Goal: Task Accomplishment & Management: Complete application form

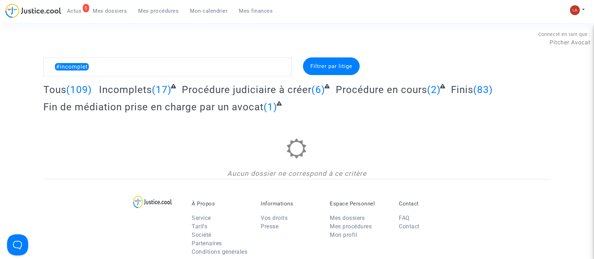
click at [201, 14] on link "Mon calendrier" at bounding box center [209, 11] width 49 height 11
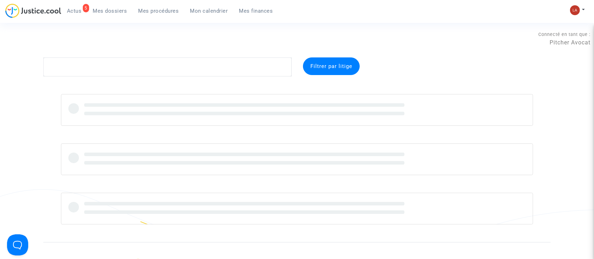
click at [200, 16] on link "Mon calendrier" at bounding box center [209, 11] width 49 height 11
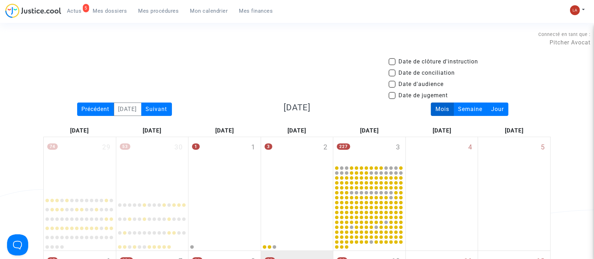
click at [122, 8] on span "Mes dossiers" at bounding box center [110, 11] width 34 height 6
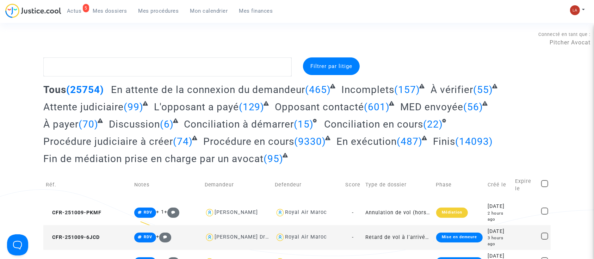
drag, startPoint x: 150, startPoint y: 9, endPoint x: 168, endPoint y: 20, distance: 20.6
click at [151, 9] on span "Mes procédures" at bounding box center [159, 11] width 41 height 6
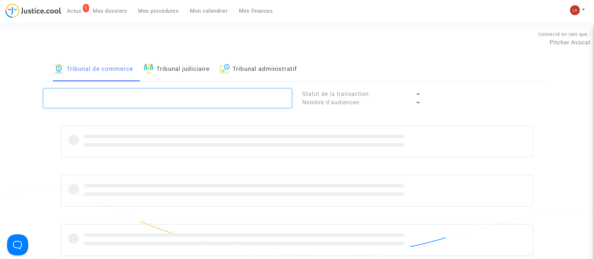
click at [162, 99] on textarea at bounding box center [167, 98] width 248 height 19
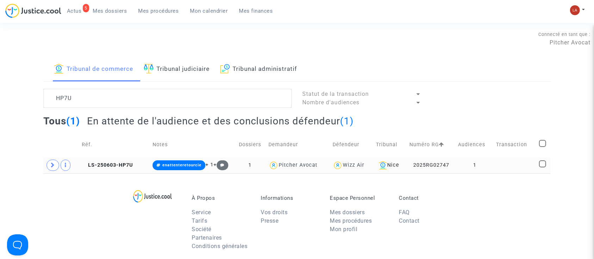
click at [108, 170] on td "LS-250603-HP7U" at bounding box center [114, 165] width 71 height 16
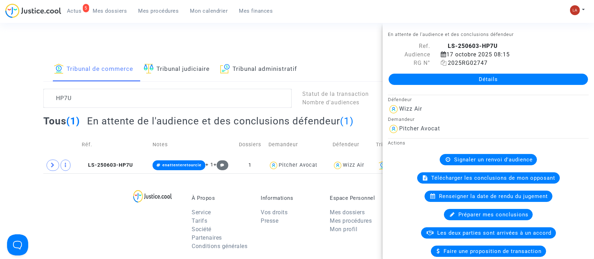
click at [480, 62] on span "2025RG02747" at bounding box center [464, 63] width 47 height 7
copy span "2025RG02747"
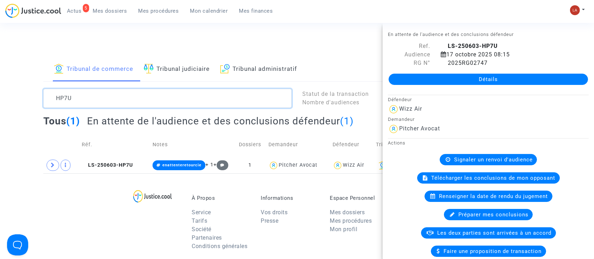
click at [72, 101] on textarea at bounding box center [167, 98] width 248 height 19
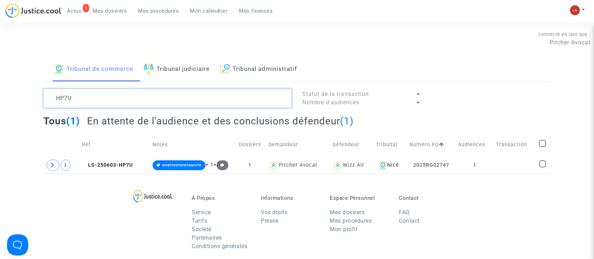
paste textarea "2025RG02744"
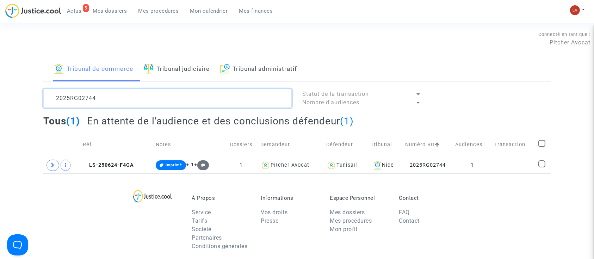
click at [95, 100] on textarea at bounding box center [167, 98] width 248 height 19
paste textarea "2"
click at [94, 94] on textarea at bounding box center [167, 98] width 248 height 19
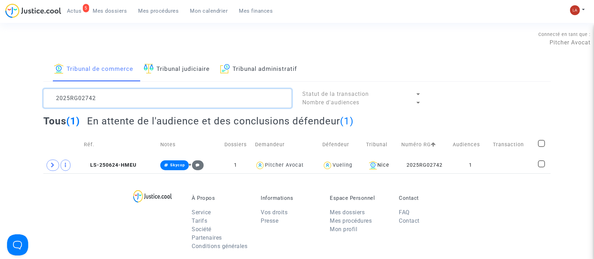
click at [94, 94] on textarea at bounding box center [167, 98] width 248 height 19
paste textarea "009"
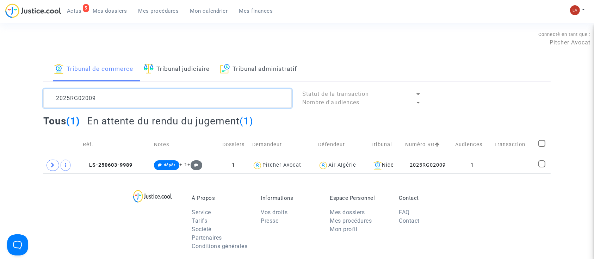
click at [68, 96] on textarea at bounding box center [167, 98] width 248 height 19
paste textarea "3"
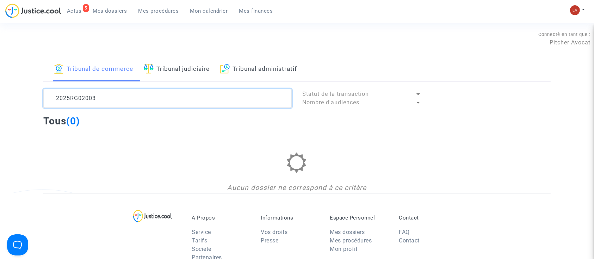
click at [180, 93] on textarea at bounding box center [167, 98] width 248 height 19
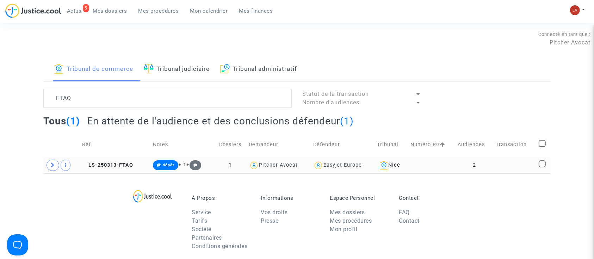
click at [113, 172] on td "LS-250313-FTAQ" at bounding box center [115, 165] width 71 height 16
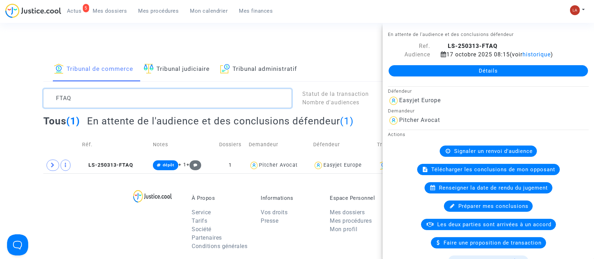
click at [90, 100] on textarea at bounding box center [167, 98] width 248 height 19
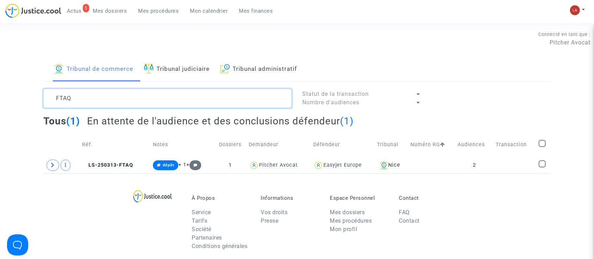
click at [90, 100] on textarea at bounding box center [167, 98] width 248 height 19
paste textarea "2025RG01985"
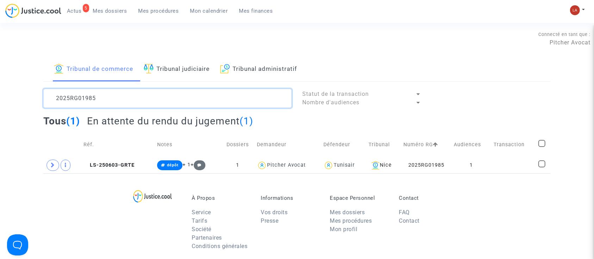
click at [75, 93] on textarea at bounding box center [167, 98] width 248 height 19
paste textarea "4"
click at [60, 99] on textarea at bounding box center [167, 98] width 248 height 19
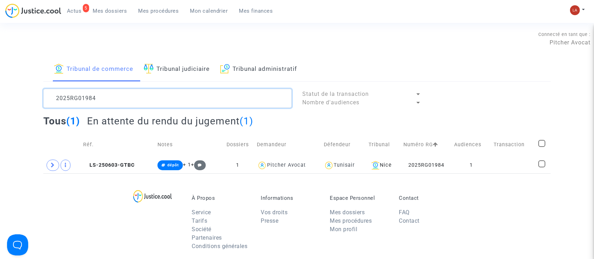
click at [60, 99] on textarea at bounding box center [167, 98] width 248 height 19
paste textarea "0"
click at [72, 95] on textarea at bounding box center [167, 98] width 248 height 19
paste textarea "67"
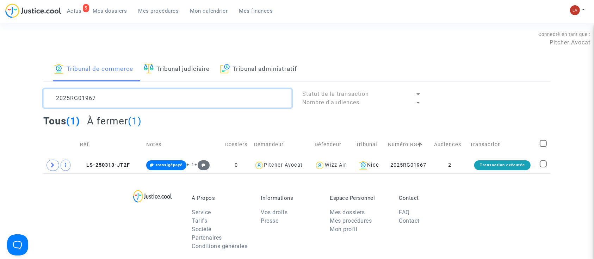
click at [86, 98] on textarea at bounding box center [167, 98] width 248 height 19
paste textarea "6"
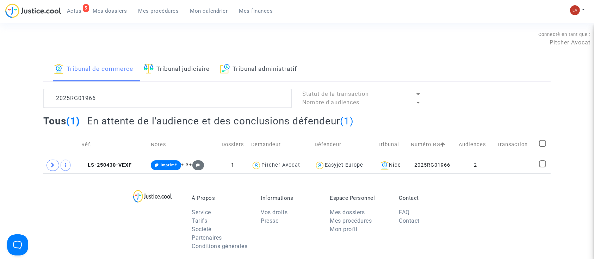
click at [112, 109] on lawsuits-list "2025RG01966 Statut de la transaction Nombre d'audiences Tous (1) En attente de …" at bounding box center [297, 131] width 508 height 85
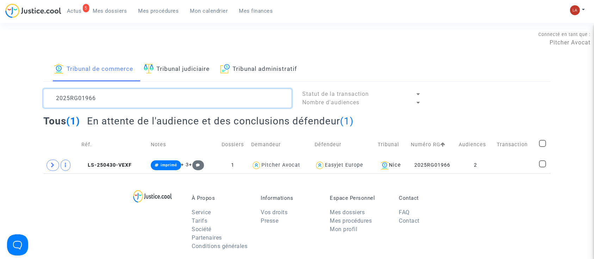
click at [103, 104] on textarea at bounding box center [167, 98] width 248 height 19
paste textarea "F00364"
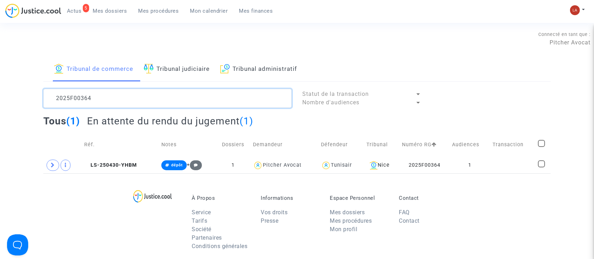
click at [60, 101] on textarea at bounding box center [167, 98] width 248 height 19
paste textarea "3"
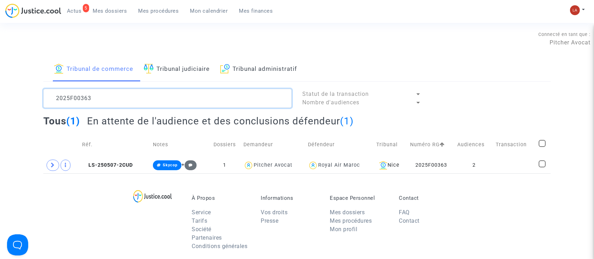
click at [78, 98] on textarea at bounding box center [167, 98] width 248 height 19
paste textarea "2"
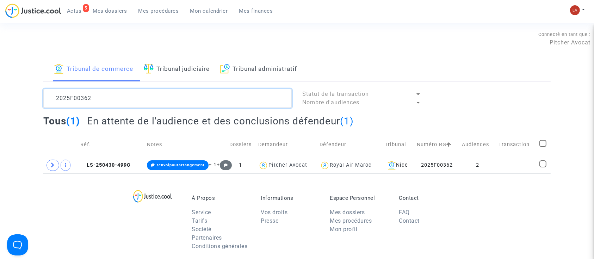
click at [88, 98] on textarea at bounding box center [167, 98] width 248 height 19
paste textarea "116"
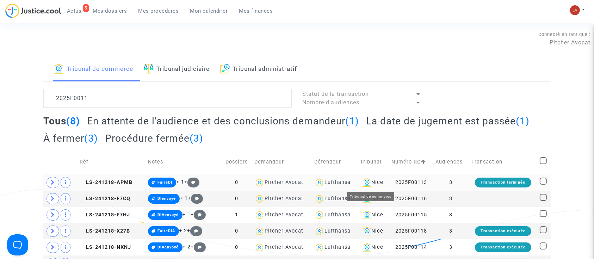
click at [379, 183] on div "Nice" at bounding box center [373, 182] width 26 height 8
click at [253, 117] on h2 "En attente de l'audience et des conclusions demandeur (1)" at bounding box center [223, 121] width 272 height 12
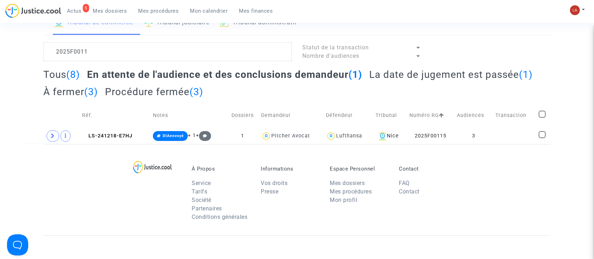
scroll to position [48, 0]
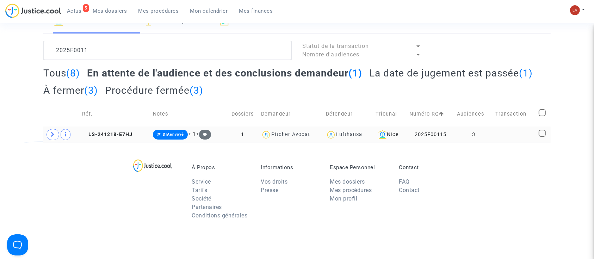
click at [116, 129] on td "LS-241218-E7HJ" at bounding box center [115, 135] width 71 height 16
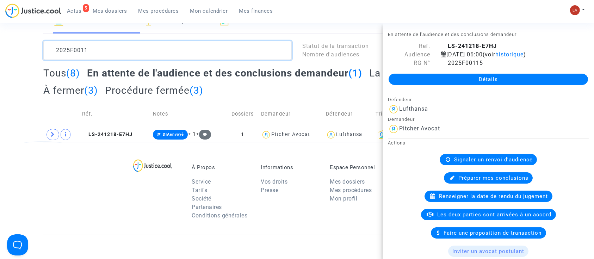
click at [63, 45] on textarea at bounding box center [167, 50] width 248 height 19
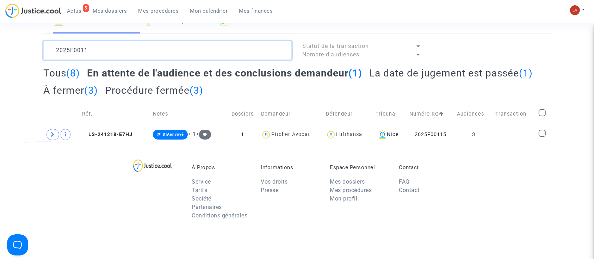
paste textarea "2"
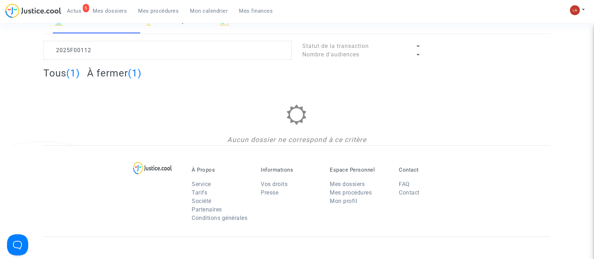
click at [115, 75] on h2 "À fermer (1)" at bounding box center [114, 73] width 55 height 12
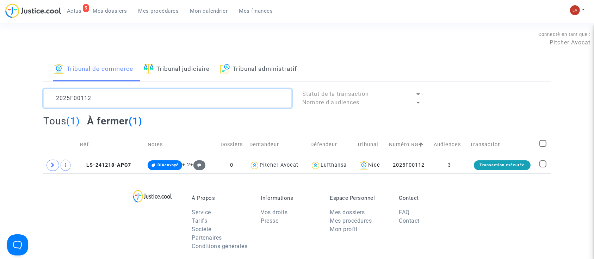
click at [77, 105] on textarea at bounding box center [167, 98] width 248 height 19
paste textarea "266"
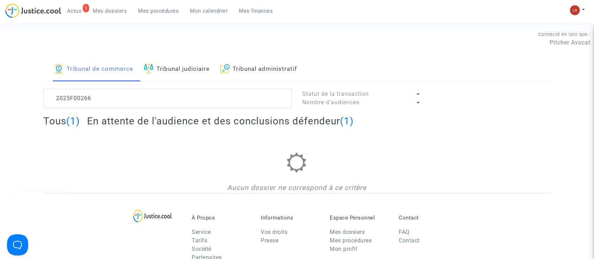
click at [274, 116] on h2 "En attente de l'audience et des conclusions défendeur (1)" at bounding box center [220, 121] width 267 height 12
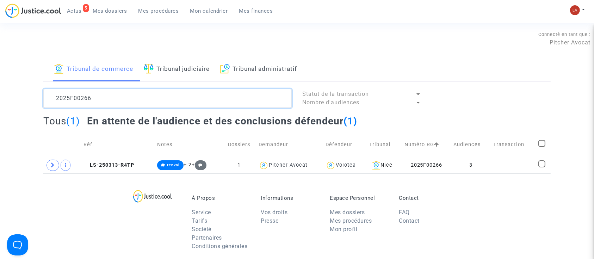
click at [103, 106] on textarea at bounding box center [167, 98] width 248 height 19
paste textarea "LS-250313-HFNF"
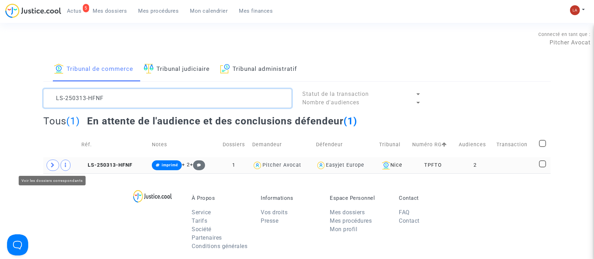
type textarea "LS-250313-HFNF"
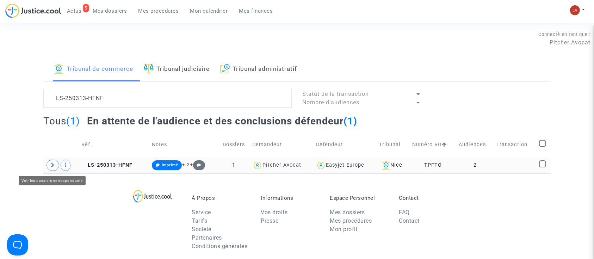
click at [50, 165] on span at bounding box center [53, 165] width 13 height 11
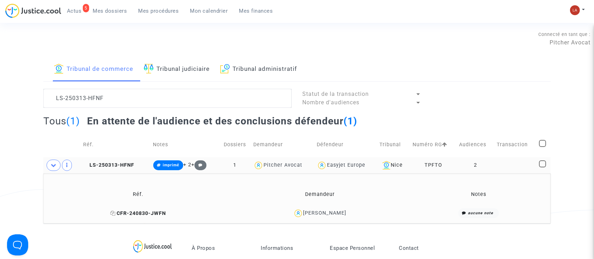
click at [141, 215] on span "CFR-240830-JWFN" at bounding box center [138, 213] width 56 height 6
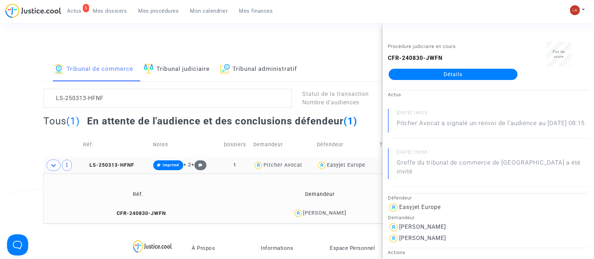
click at [252, 49] on div "Connecté en tant que : Pitcher Avocat" at bounding box center [295, 49] width 591 height 17
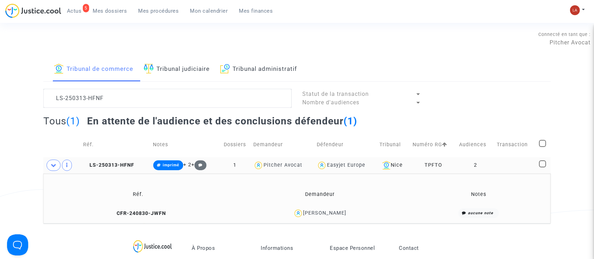
drag, startPoint x: 448, startPoint y: 164, endPoint x: 425, endPoint y: 163, distance: 22.9
click at [425, 163] on td "TPFTO" at bounding box center [433, 165] width 47 height 16
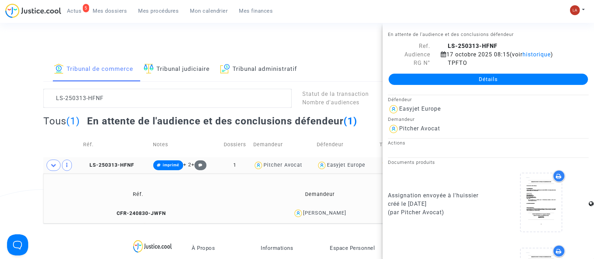
copy td "TPFTO"
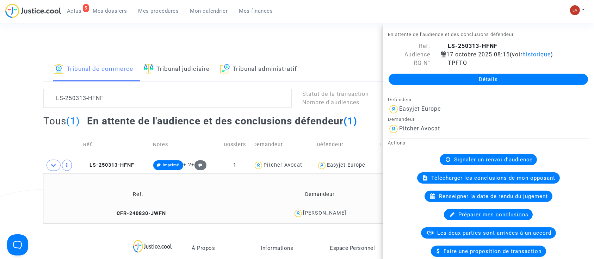
click at [73, 13] on span "Actus" at bounding box center [74, 11] width 15 height 6
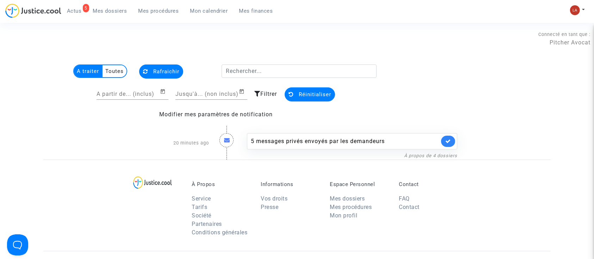
click at [74, 9] on span "Actus" at bounding box center [74, 11] width 15 height 6
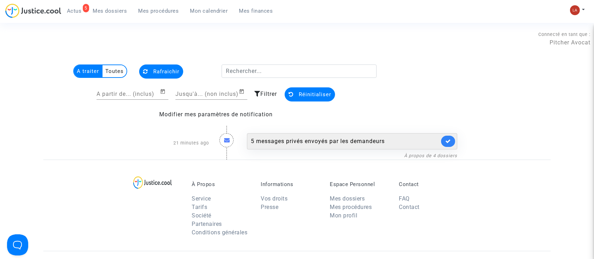
click at [262, 140] on div "5 messages privés envoyés par les demandeurs" at bounding box center [345, 141] width 189 height 8
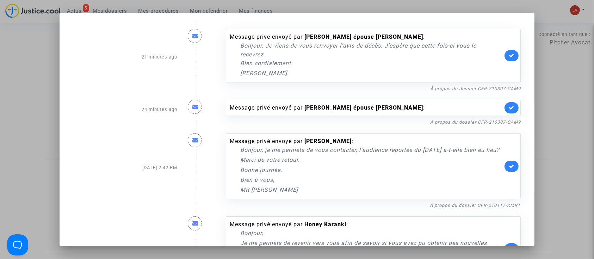
click at [555, 111] on div at bounding box center [297, 129] width 594 height 259
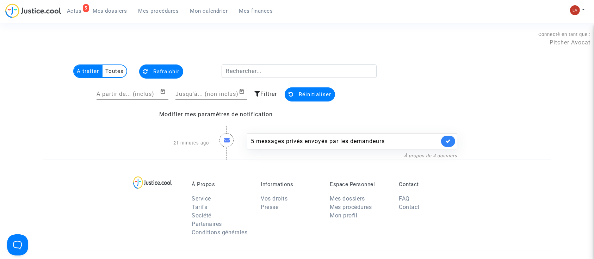
click at [115, 7] on link "Mes dossiers" at bounding box center [109, 11] width 45 height 11
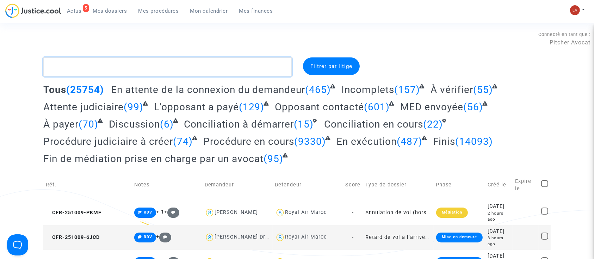
click at [223, 61] on textarea at bounding box center [167, 66] width 248 height 19
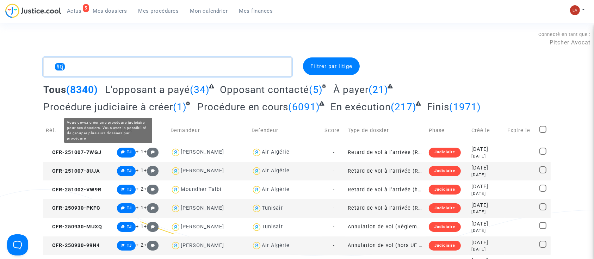
type textarea "#tj"
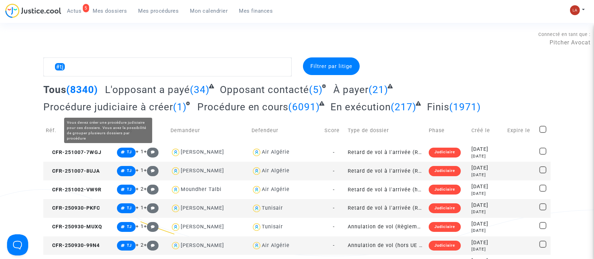
click at [165, 106] on span "Procédure judiciaire à créer" at bounding box center [108, 107] width 130 height 12
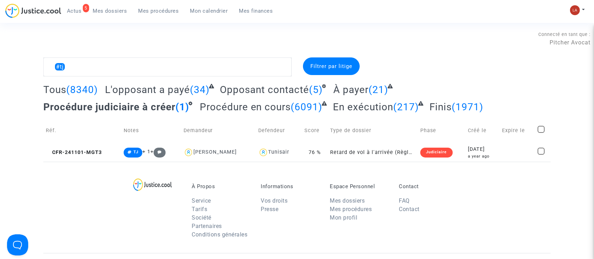
click at [540, 131] on span at bounding box center [541, 129] width 7 height 7
click at [541, 133] on input "checkbox" at bounding box center [541, 133] width 0 height 0
checkbox input "true"
click at [519, 68] on span "Sélection" at bounding box center [517, 66] width 25 height 6
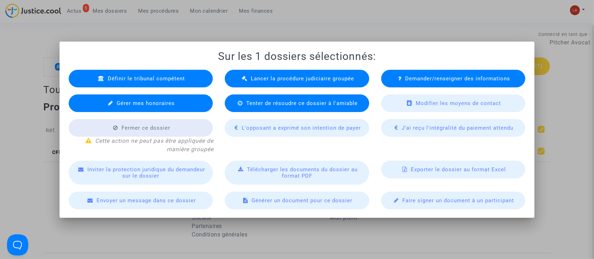
click at [262, 82] on div "Lancer la procédure judiciaire groupée" at bounding box center [297, 79] width 145 height 18
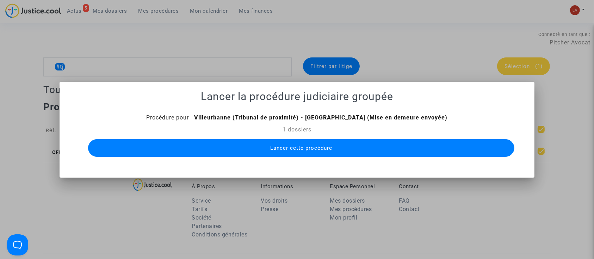
click at [278, 151] on span "Lancer cette procédure" at bounding box center [301, 148] width 62 height 6
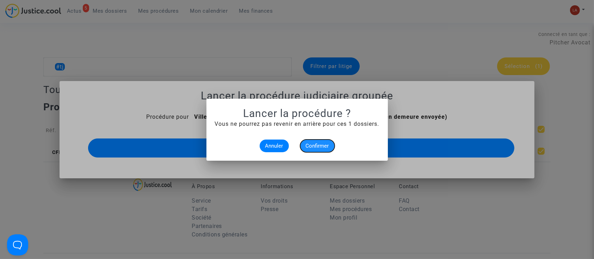
click at [326, 150] on button "Confirmer" at bounding box center [317, 146] width 35 height 13
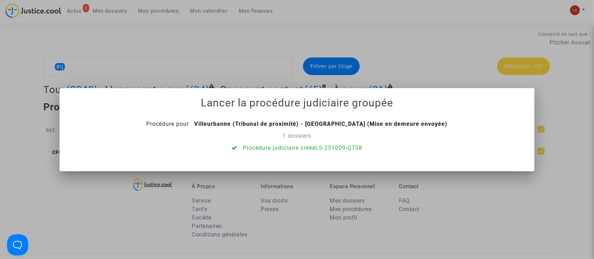
click at [333, 66] on div at bounding box center [297, 129] width 594 height 259
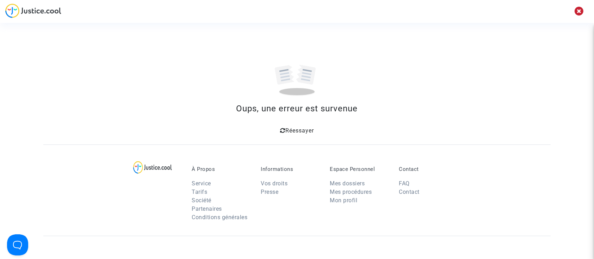
drag, startPoint x: 297, startPoint y: 139, endPoint x: 296, endPoint y: 133, distance: 5.5
click at [297, 139] on section "Oups, une erreur est survenue Réessayer À Propos Service Tarifs Société Partena…" at bounding box center [297, 203] width 594 height 406
click at [295, 131] on span "Réessayer" at bounding box center [300, 130] width 29 height 7
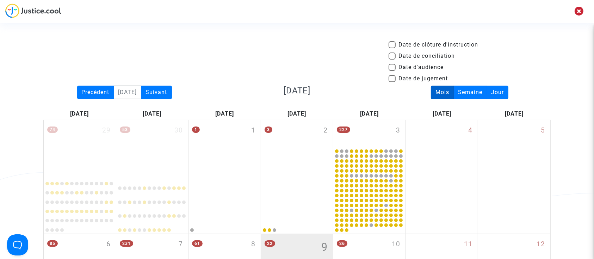
click at [21, 6] on img at bounding box center [33, 11] width 56 height 14
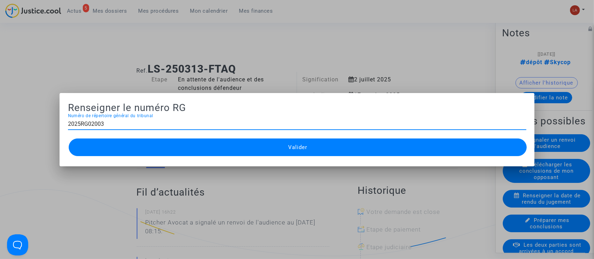
type input "2025RG02003"
click at [269, 149] on button "Valider" at bounding box center [298, 148] width 459 height 18
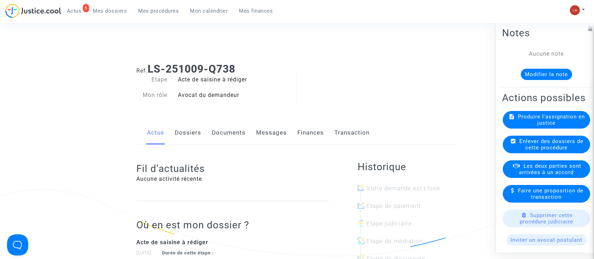
click at [551, 79] on button "Modifier la note" at bounding box center [546, 74] width 51 height 11
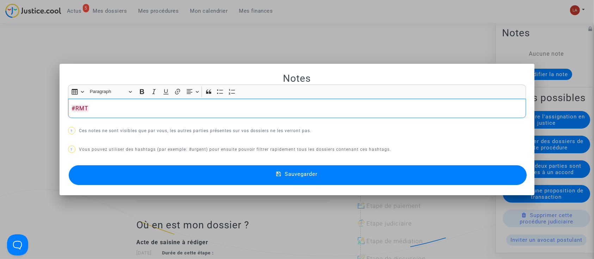
click at [458, 175] on button "Sauvegarder" at bounding box center [298, 175] width 459 height 20
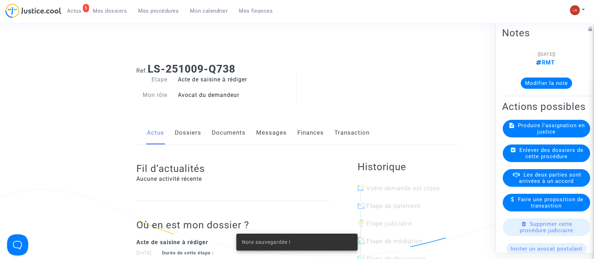
click at [527, 135] on span "Produire l'assignation en justice" at bounding box center [551, 128] width 67 height 13
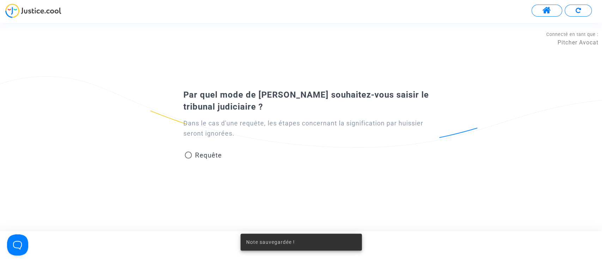
click at [202, 155] on span "Requête" at bounding box center [208, 155] width 27 height 8
click at [188, 159] on input "Requête" at bounding box center [188, 159] width 0 height 0
radio input "true"
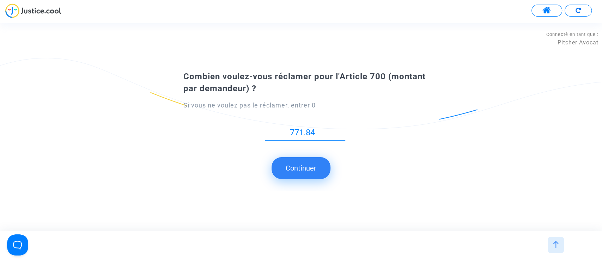
type input "771.84"
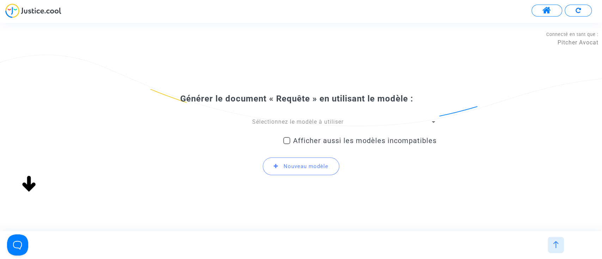
click at [262, 123] on span "Sélectionnez le modèle à utiliser" at bounding box center [297, 121] width 91 height 7
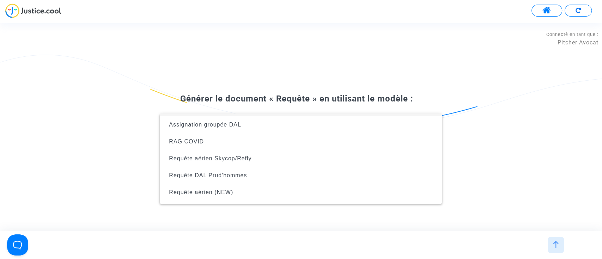
scroll to position [65, 0]
click at [231, 190] on span "Requête aérien (NEW)" at bounding box center [201, 192] width 64 height 6
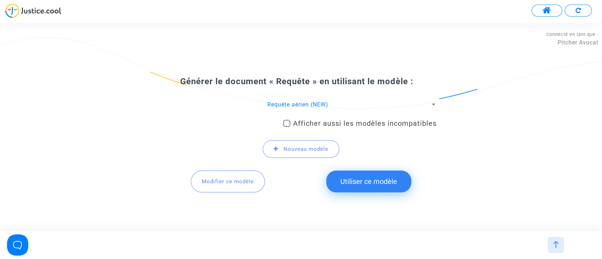
click at [374, 176] on button "Utiliser ce modèle" at bounding box center [368, 182] width 85 height 22
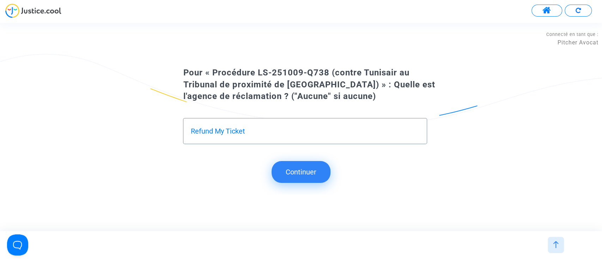
type input "Refund My Ticket"
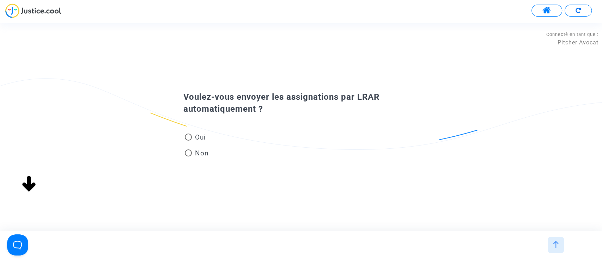
click at [191, 153] on span at bounding box center [188, 152] width 7 height 7
click at [188, 156] on input "Non" at bounding box center [188, 156] width 0 height 0
radio input "true"
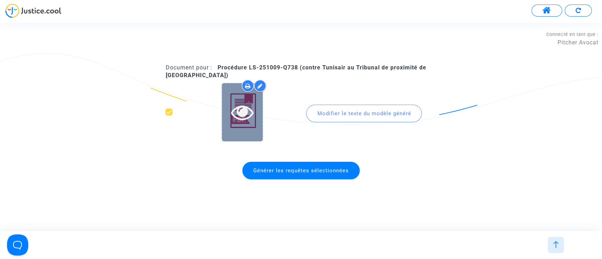
click at [230, 106] on div at bounding box center [242, 112] width 41 height 23
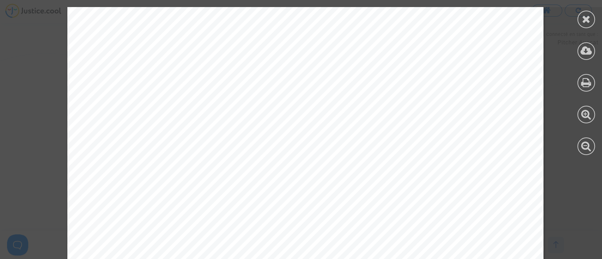
scroll to position [72, 0]
click at [579, 15] on div at bounding box center [586, 20] width 18 height 18
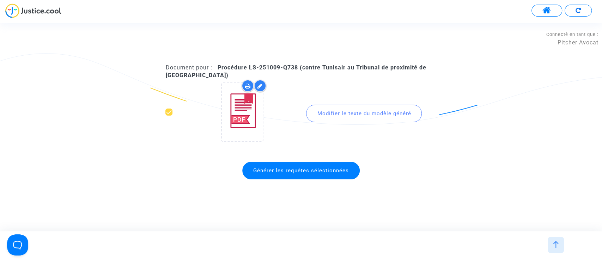
click at [324, 117] on div "Modifier le texte du modèle généré" at bounding box center [364, 114] width 116 height 18
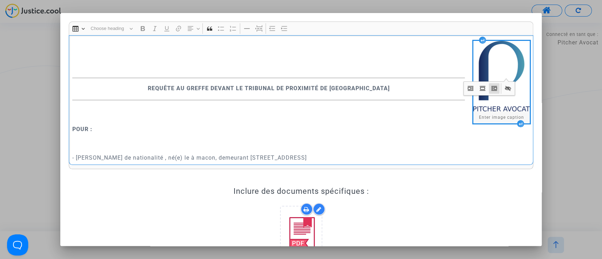
click at [125, 120] on p "Rich Text Editor, main" at bounding box center [300, 115] width 457 height 18
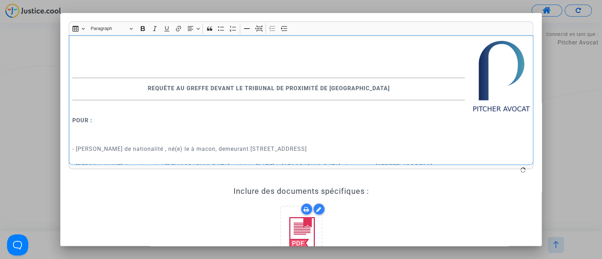
click at [105, 134] on p "Rich Text Editor, main" at bounding box center [300, 130] width 457 height 9
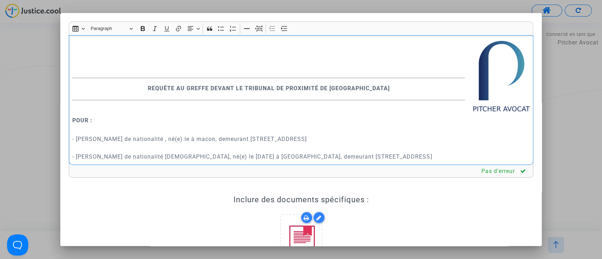
click at [162, 142] on p "- AUGIER philippe de nationalité , né(e) le à macon, demeurant 34b rue de la li…" at bounding box center [300, 152] width 457 height 53
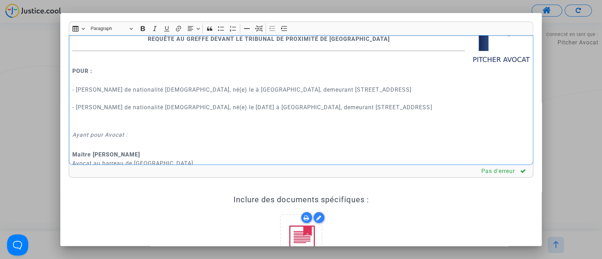
scroll to position [50, 0]
click at [106, 120] on p "- AUGIER philippe de nationalité française, né(e) le à macon, demeurant 34b rue…" at bounding box center [300, 102] width 457 height 53
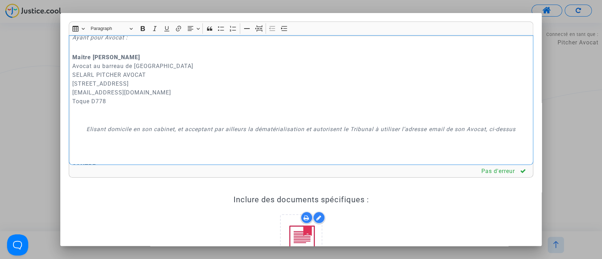
scroll to position [138, 0]
click at [97, 115] on p "Maître Joyce Pitcher Avocat au barreau de Paris SELARL PITCHER AVOCAT 201 rue d…" at bounding box center [300, 88] width 457 height 70
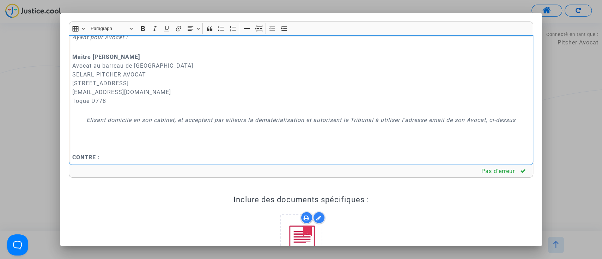
scroll to position [154, 0]
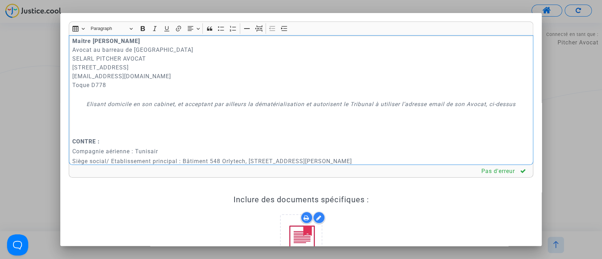
click at [92, 131] on div "REQUÊTE AU GREFFE DEVANT LE TRIBUNAL DE PROXIMITÉ DE VILLEURBANNE POUR : - AUGI…" at bounding box center [301, 100] width 465 height 130
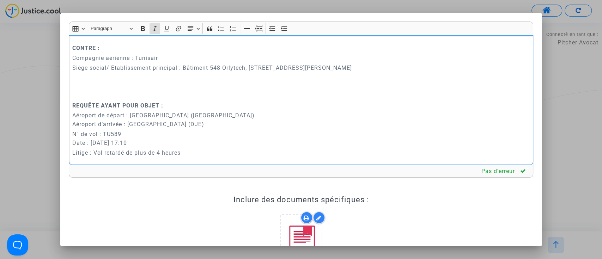
scroll to position [230, 0]
click at [87, 99] on p "Rich Text Editor, main" at bounding box center [300, 94] width 457 height 9
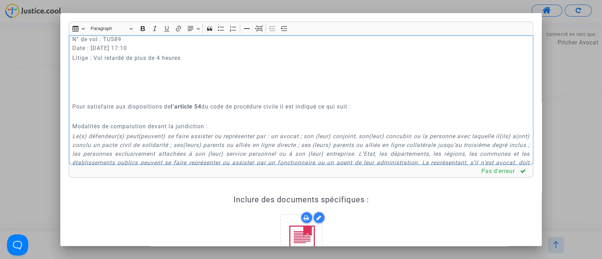
scroll to position [305, 0]
click at [78, 109] on div "REQUÊTE AU GREFFE DEVANT LE TRIBUNAL DE PROXIMITÉ DE VILLEURBANNE POUR : - AUGI…" at bounding box center [301, 100] width 465 height 130
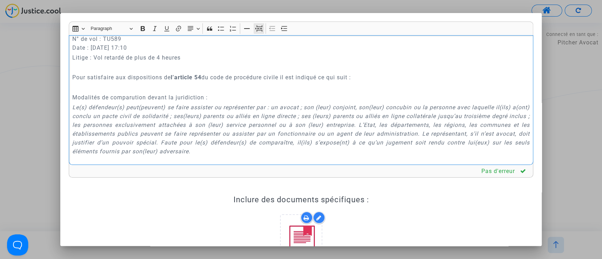
click at [257, 32] on button "Page break Page break" at bounding box center [258, 28] width 11 height 11
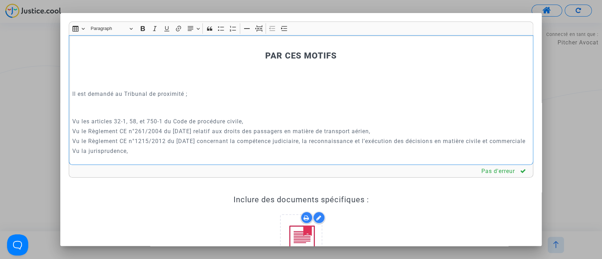
scroll to position [3703, 0]
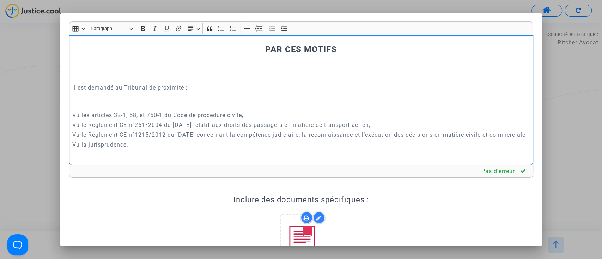
click at [264, 43] on p "Rich Text Editor, main" at bounding box center [300, 38] width 457 height 9
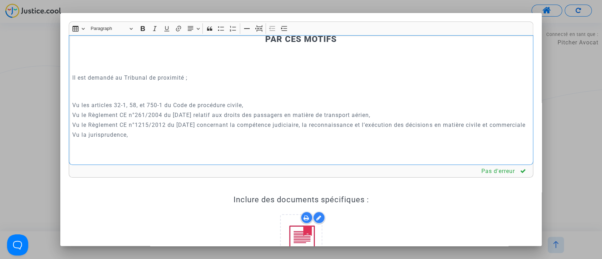
scroll to position [3691, 0]
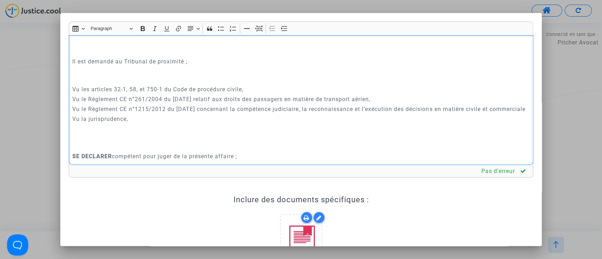
click at [265, 28] on strong "PAR CES MOTIFS" at bounding box center [301, 23] width 72 height 10
click at [256, 28] on icon "Editor toolbar" at bounding box center [258, 28] width 7 height 7
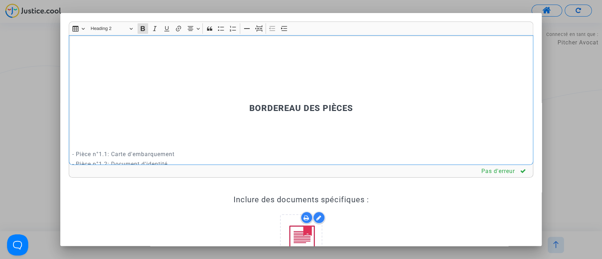
scroll to position [4221, 0]
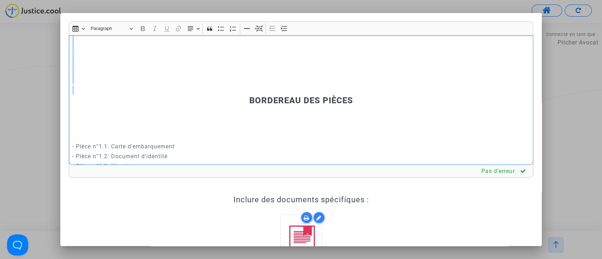
drag, startPoint x: 156, startPoint y: 49, endPoint x: 135, endPoint y: 141, distance: 94.5
click at [135, 141] on div "REQUÊTE AU GREFFE DEVANT LE TRIBUNAL DE PROXIMITÉ DE VILLEURBANNE POUR : - AUGI…" at bounding box center [301, 100] width 465 height 130
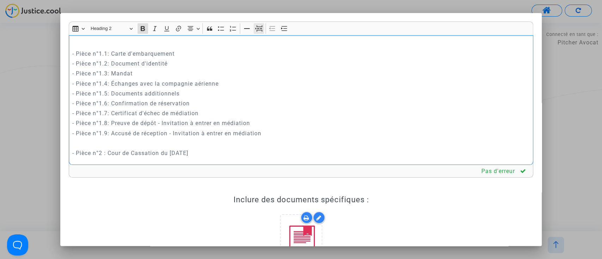
click at [261, 27] on icon "Editor toolbar" at bounding box center [258, 28] width 7 height 7
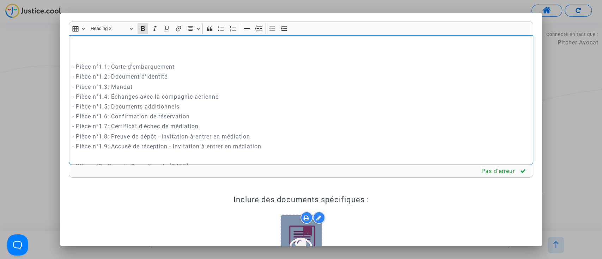
scroll to position [125, 0]
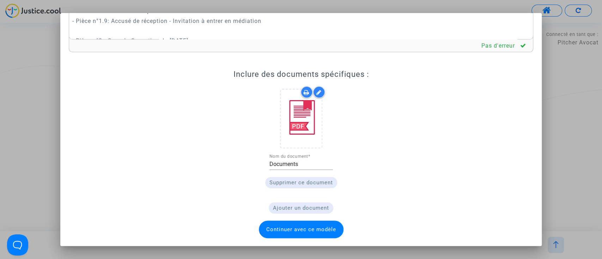
click at [290, 233] on span "Continuer avec ce modèle" at bounding box center [301, 230] width 85 height 18
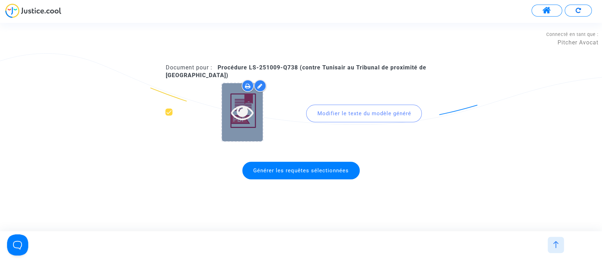
click at [236, 111] on icon at bounding box center [242, 112] width 23 height 23
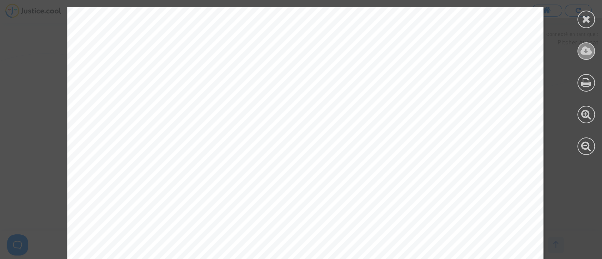
click at [584, 50] on icon at bounding box center [586, 50] width 12 height 11
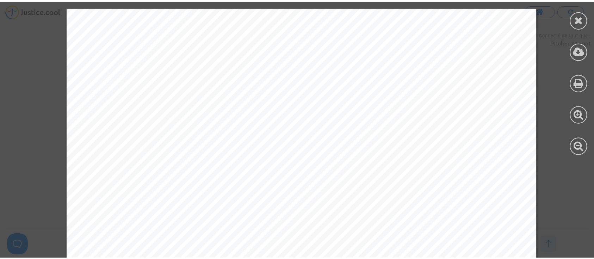
scroll to position [129, 0]
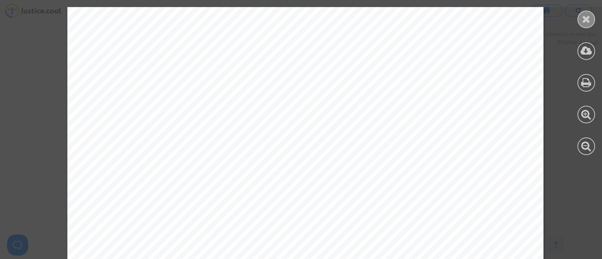
click at [582, 21] on icon at bounding box center [586, 19] width 9 height 11
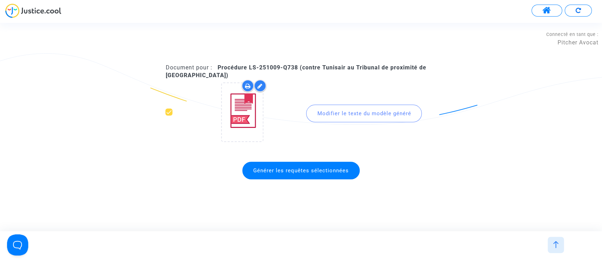
click at [271, 170] on span "Générer les requêtes sélectionnées" at bounding box center [301, 170] width 96 height 6
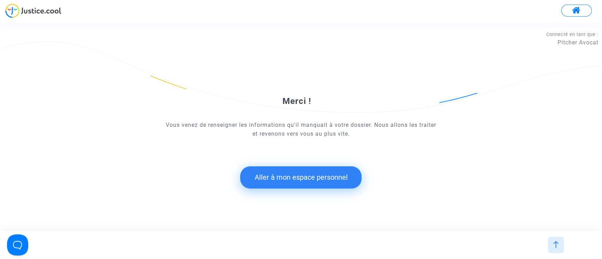
click at [330, 172] on button "Aller à mon espace personnel" at bounding box center [300, 177] width 121 height 22
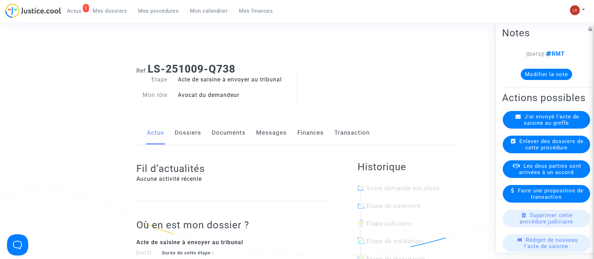
click at [556, 126] on span "J'ai envoyé l'acte de saisine au greffe" at bounding box center [551, 119] width 55 height 13
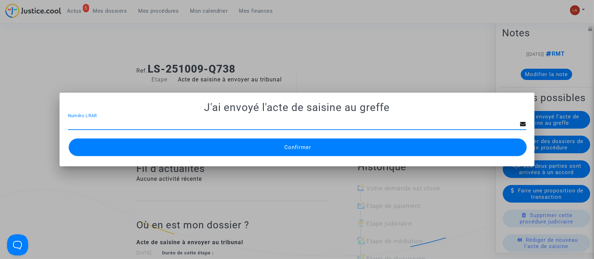
click at [342, 147] on button "Confirmer" at bounding box center [298, 148] width 459 height 18
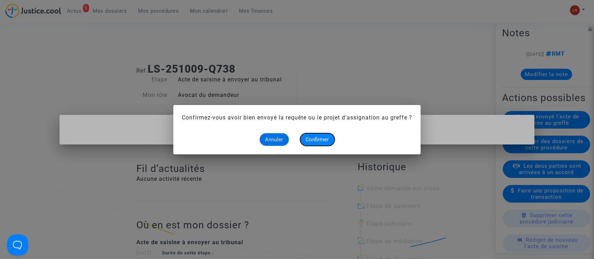
click at [324, 141] on span "Confirmer" at bounding box center [317, 139] width 23 height 6
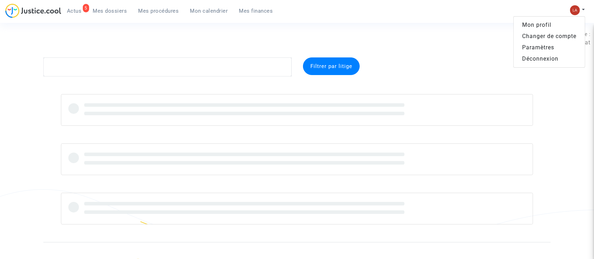
click at [556, 34] on link "Changer de compte" at bounding box center [549, 36] width 71 height 11
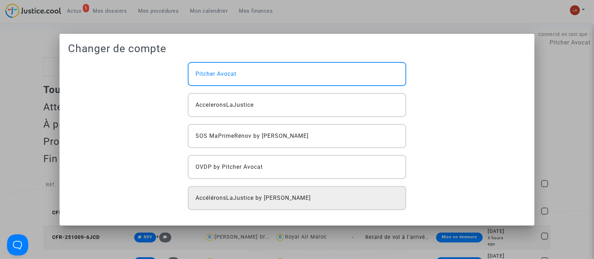
click at [322, 193] on div "AccéléronsLaJustice by [PERSON_NAME]" at bounding box center [297, 198] width 219 height 24
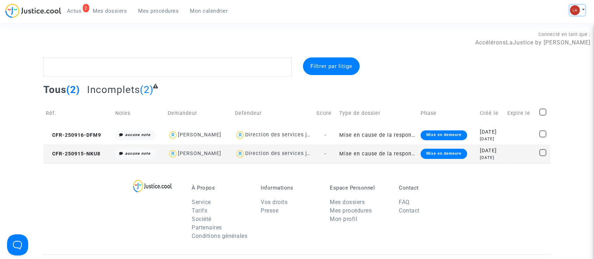
click at [573, 13] on img at bounding box center [575, 10] width 10 height 10
